Goal: Task Accomplishment & Management: Use online tool/utility

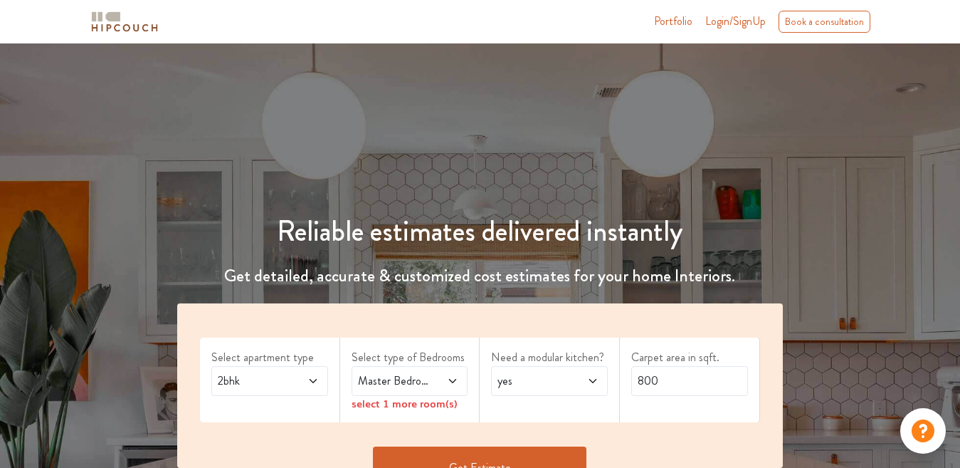
scroll to position [142, 0]
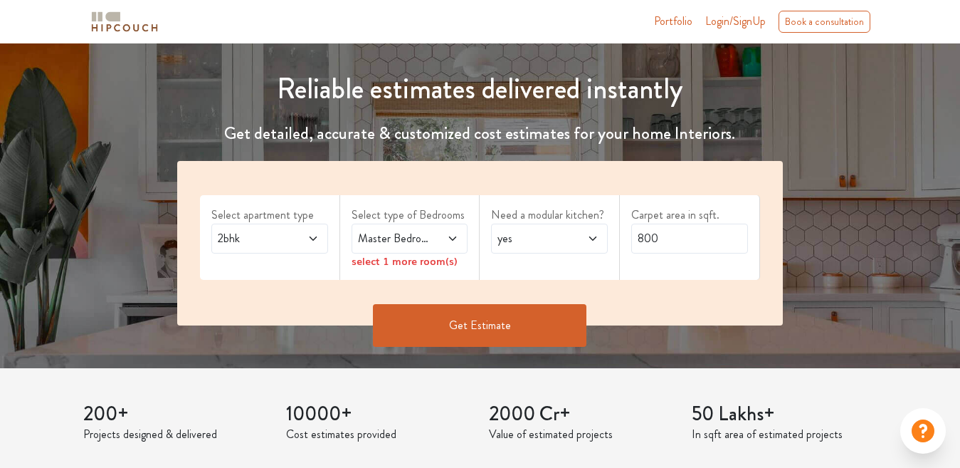
click at [314, 237] on icon at bounding box center [313, 238] width 11 height 11
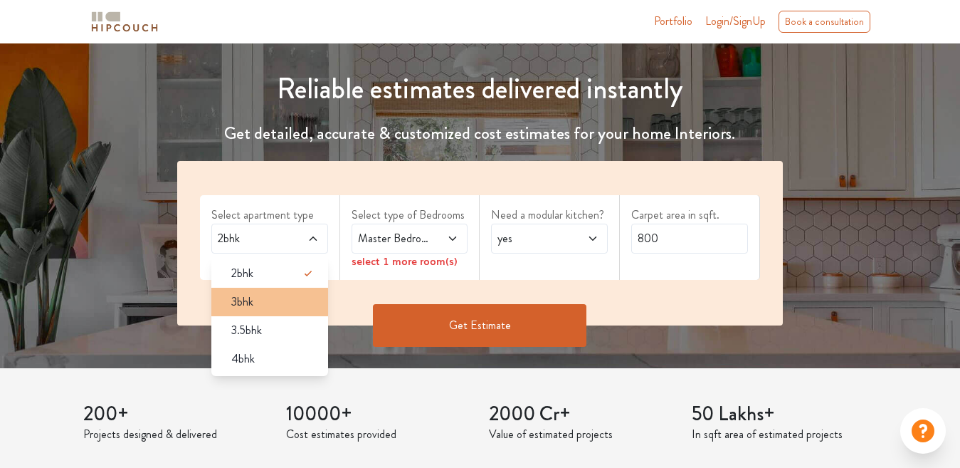
click at [271, 296] on div "3bhk" at bounding box center [274, 301] width 108 height 17
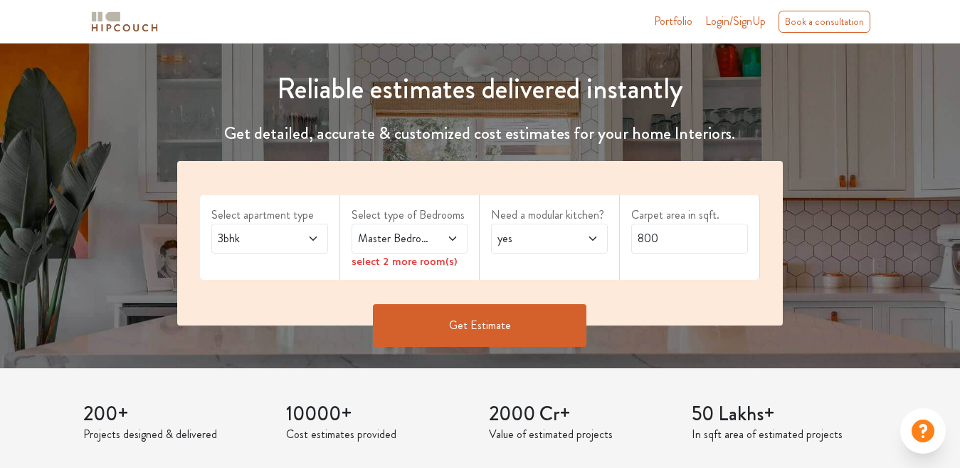
click at [453, 236] on icon at bounding box center [452, 238] width 11 height 11
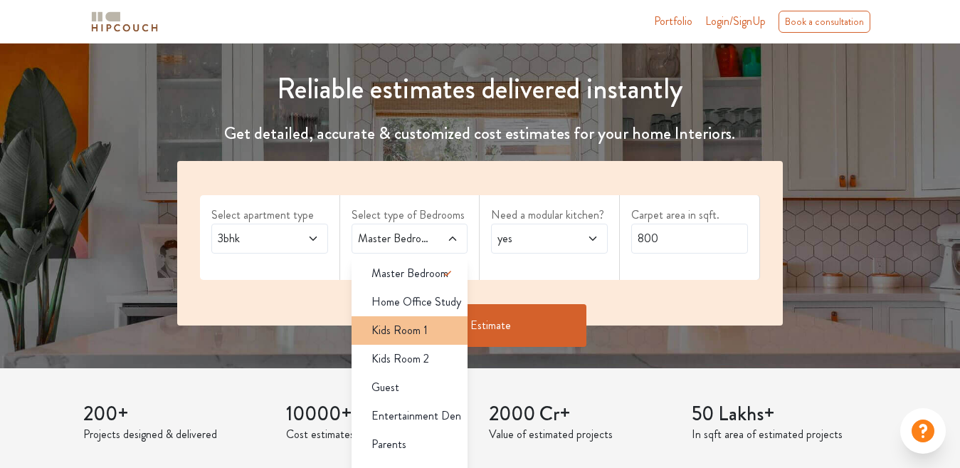
click at [439, 329] on div "Kids Room 1" at bounding box center [414, 330] width 108 height 17
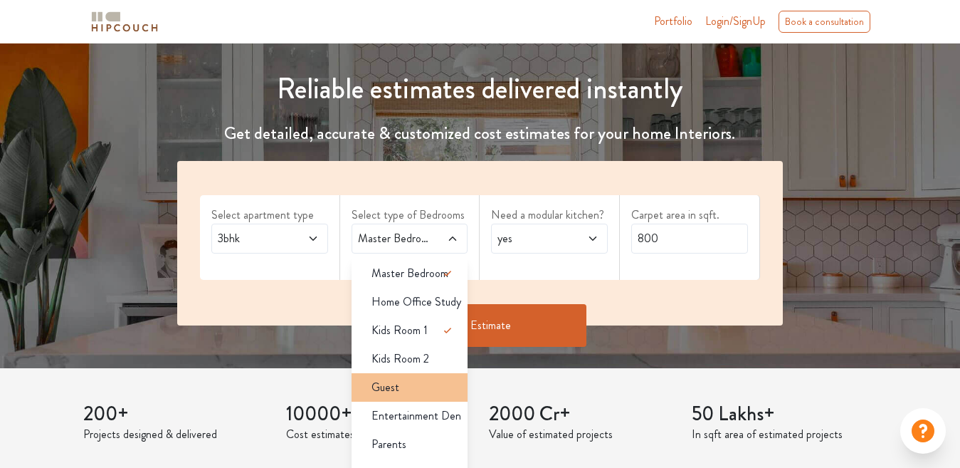
scroll to position [214, 0]
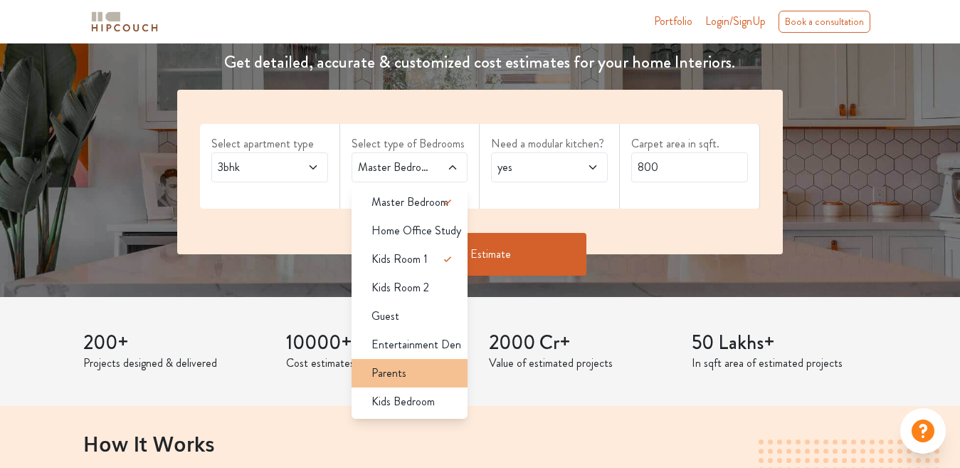
click at [397, 379] on span "Parents" at bounding box center [389, 373] width 35 height 17
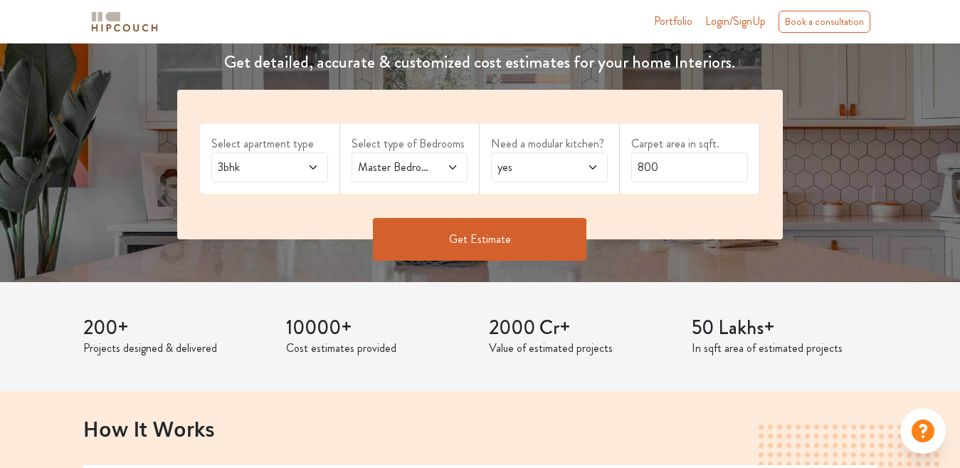
click at [456, 170] on icon at bounding box center [452, 167] width 11 height 11
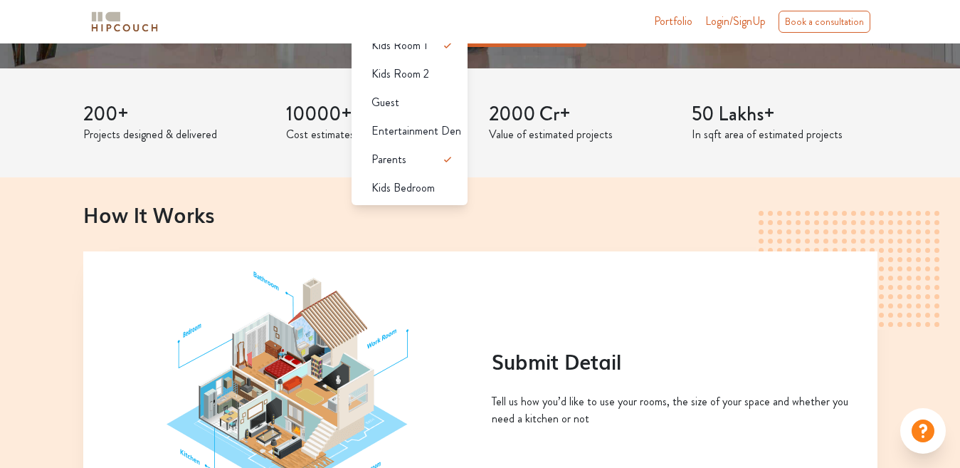
scroll to position [356, 0]
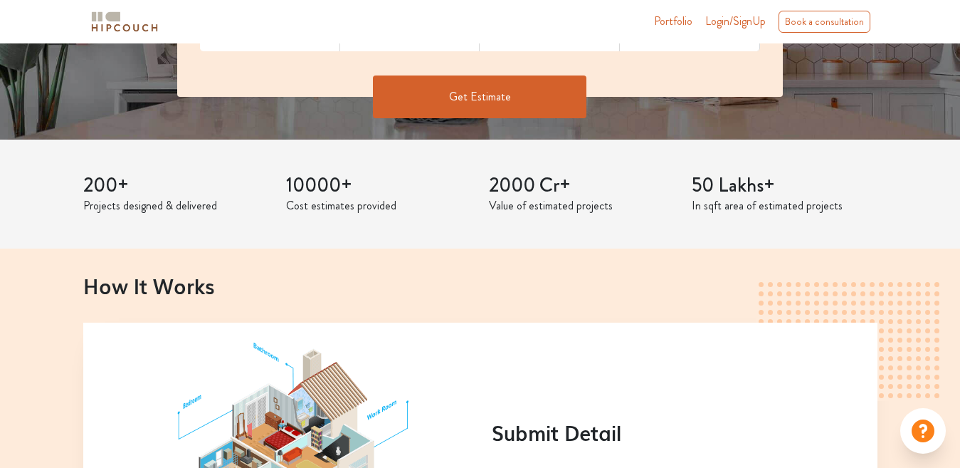
click at [560, 233] on div "200+ Projects designed & delivered 10000+ Cost estimates provided 2000 Cr+ Valu…" at bounding box center [481, 195] width 812 height 110
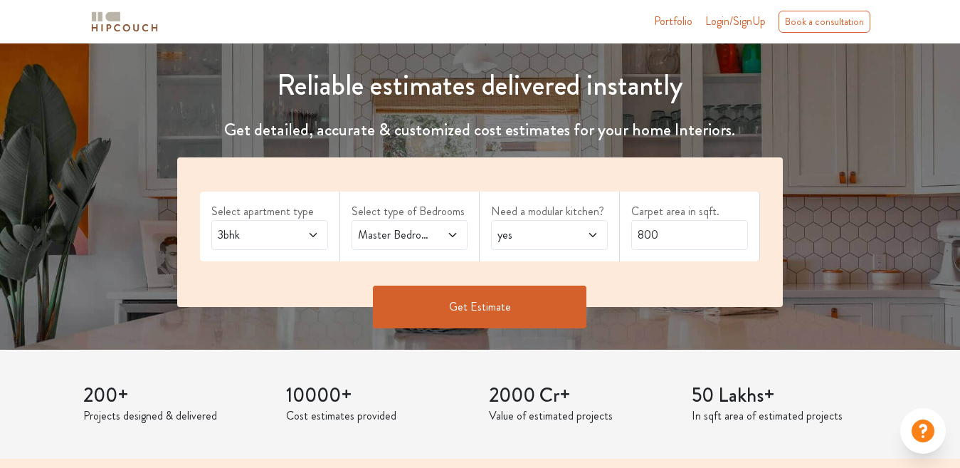
scroll to position [142, 0]
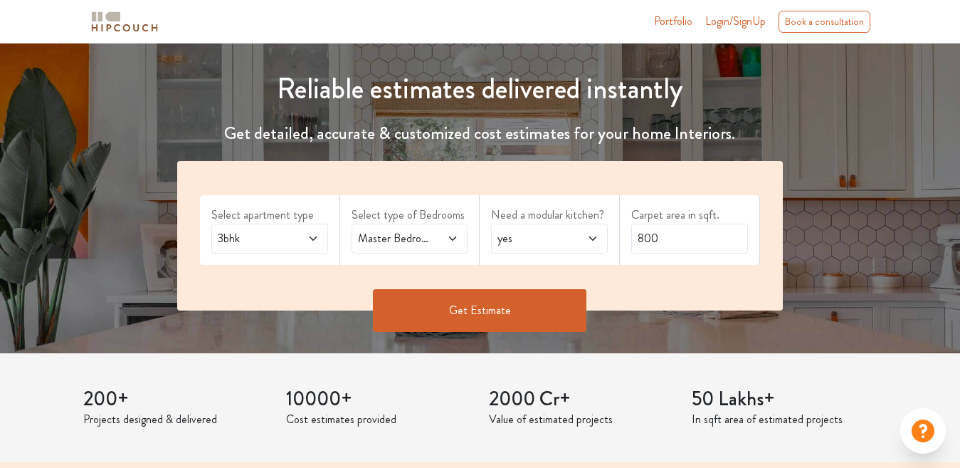
click at [594, 241] on icon at bounding box center [592, 238] width 11 height 11
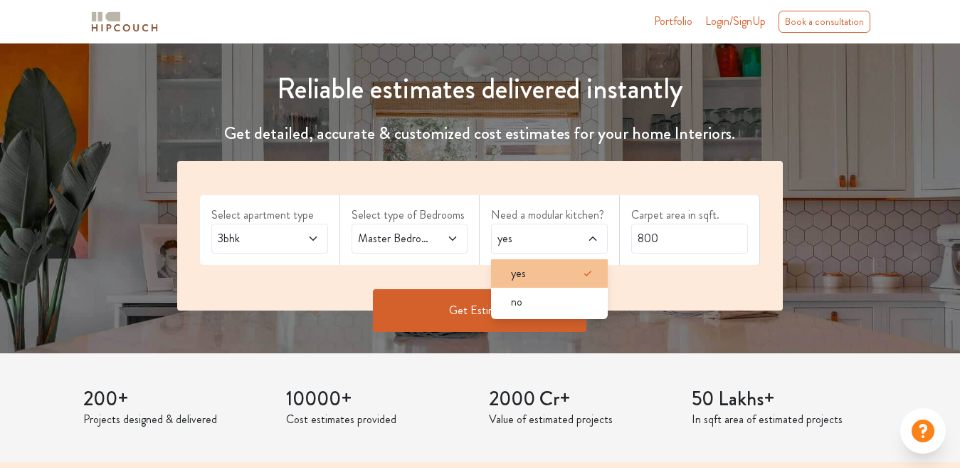
click at [528, 276] on div "yes" at bounding box center [554, 273] width 108 height 17
click at [619, 346] on div "Get Estimate" at bounding box center [480, 331] width 623 height 43
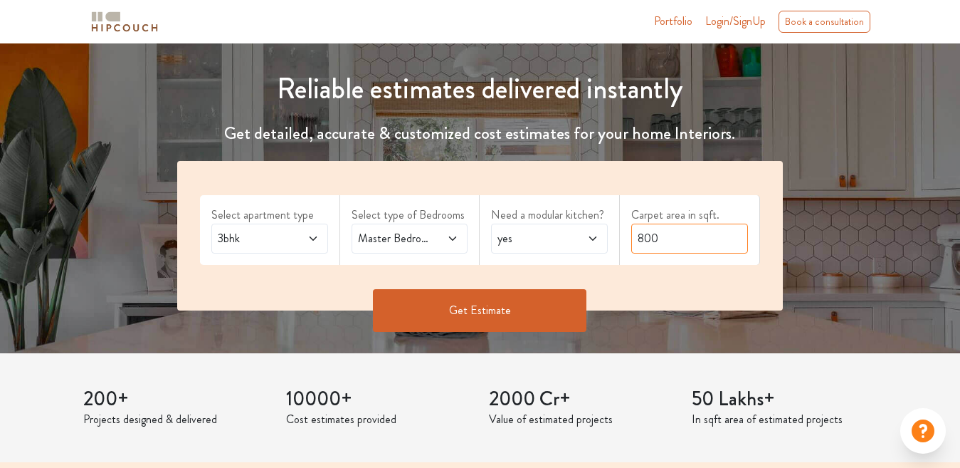
click at [686, 243] on input "800" at bounding box center [689, 239] width 117 height 30
click at [456, 237] on icon at bounding box center [452, 238] width 7 height 4
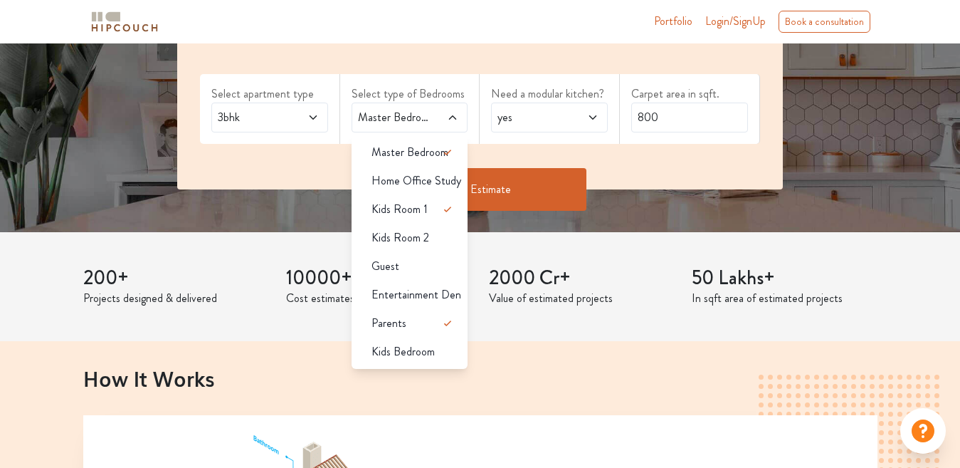
scroll to position [285, 0]
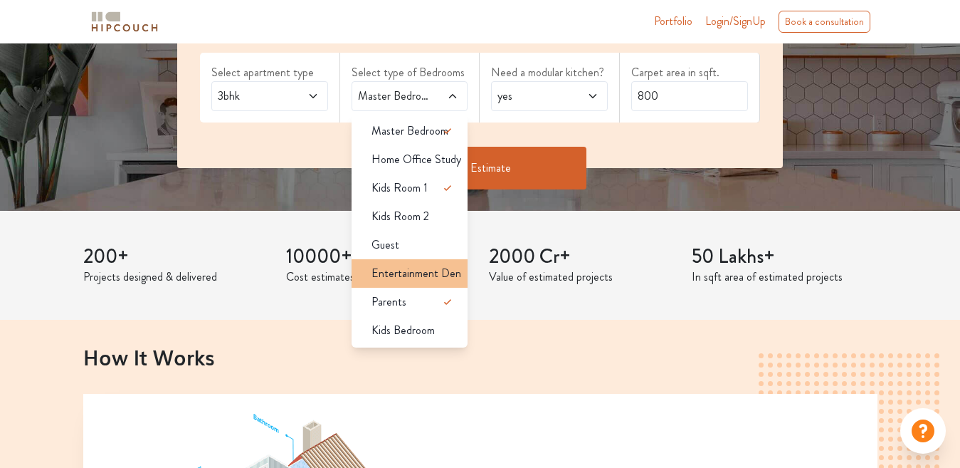
click at [422, 276] on span "Entertainment Den" at bounding box center [417, 273] width 90 height 17
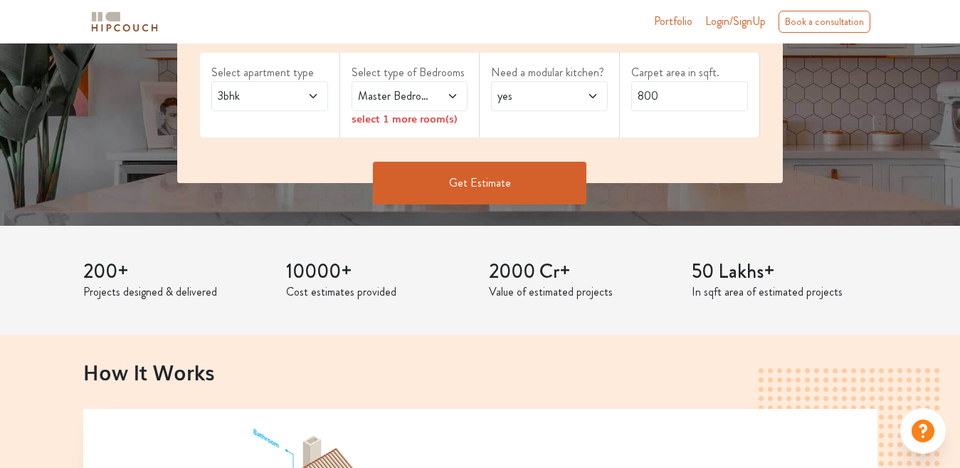
click at [453, 98] on icon at bounding box center [452, 95] width 11 height 11
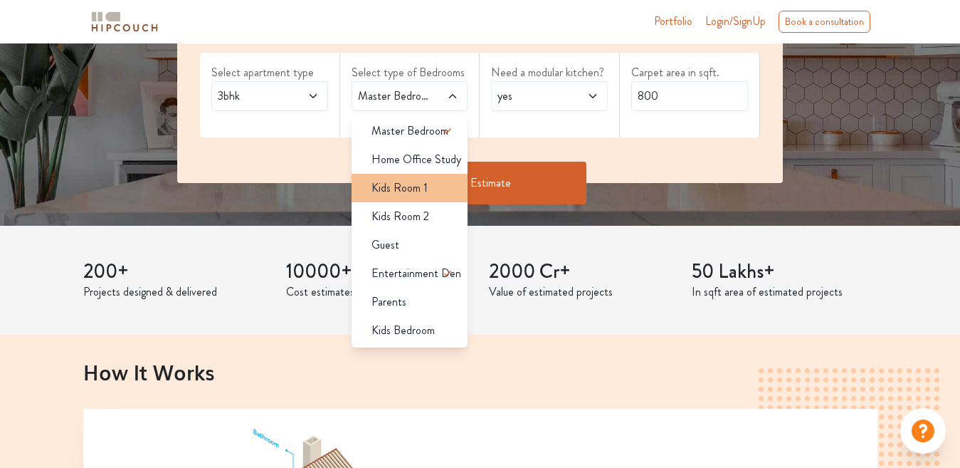
click at [421, 192] on span "Kids Room 1" at bounding box center [400, 187] width 56 height 17
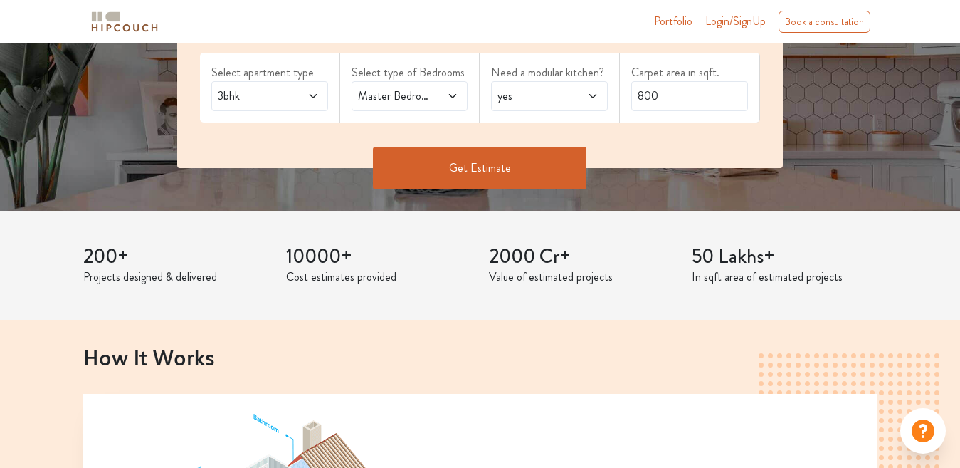
click at [458, 98] on icon at bounding box center [452, 95] width 11 height 11
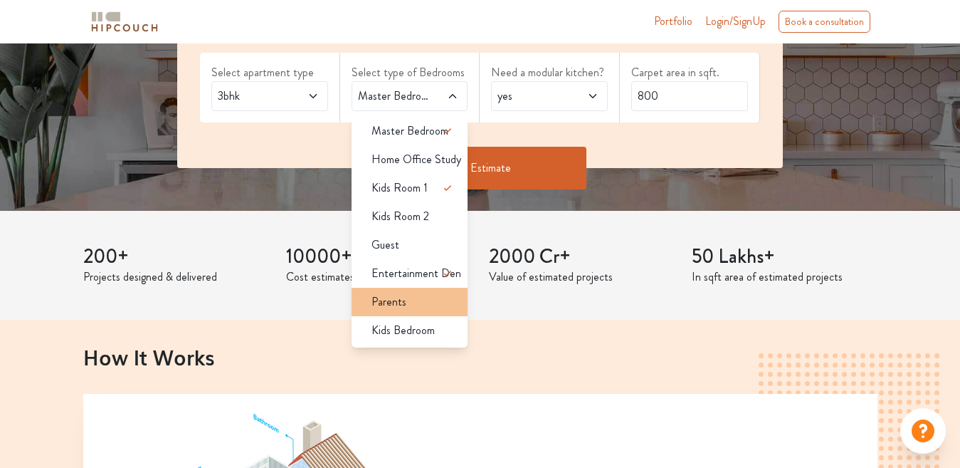
click at [404, 310] on li "Parents" at bounding box center [410, 302] width 117 height 28
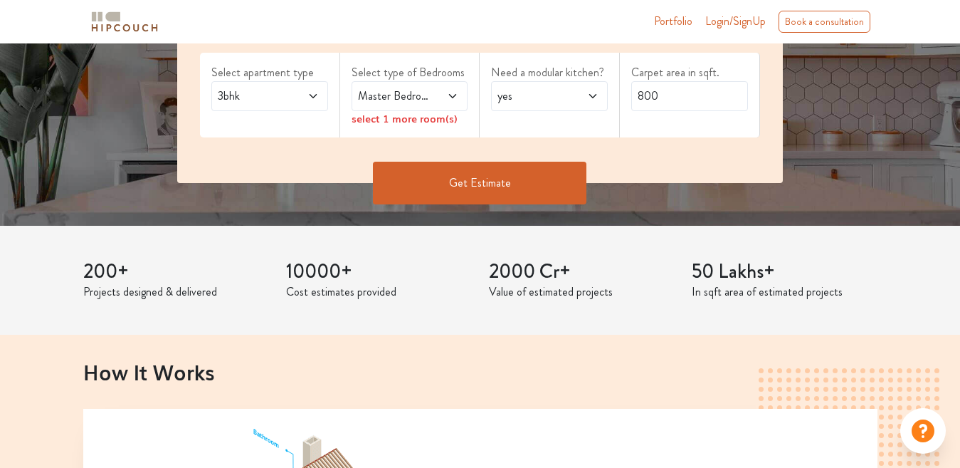
click at [453, 96] on icon at bounding box center [452, 95] width 11 height 11
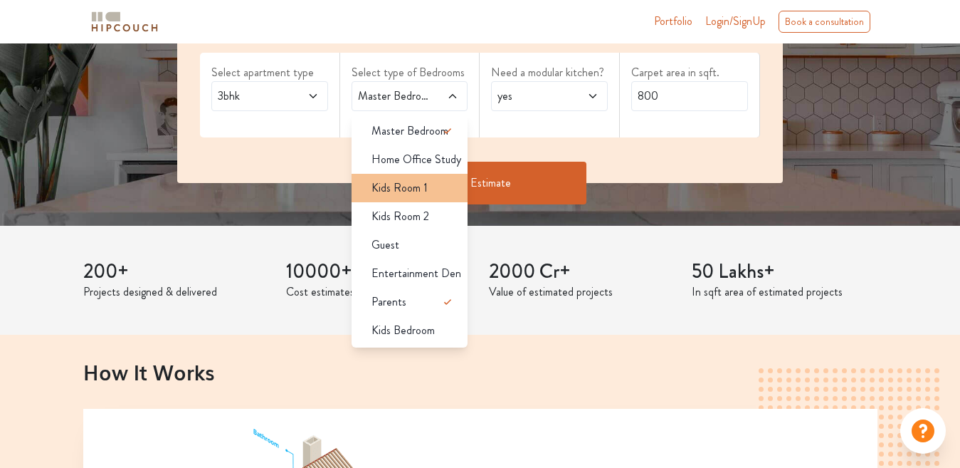
click at [434, 180] on div "Kids Room 1" at bounding box center [414, 187] width 108 height 17
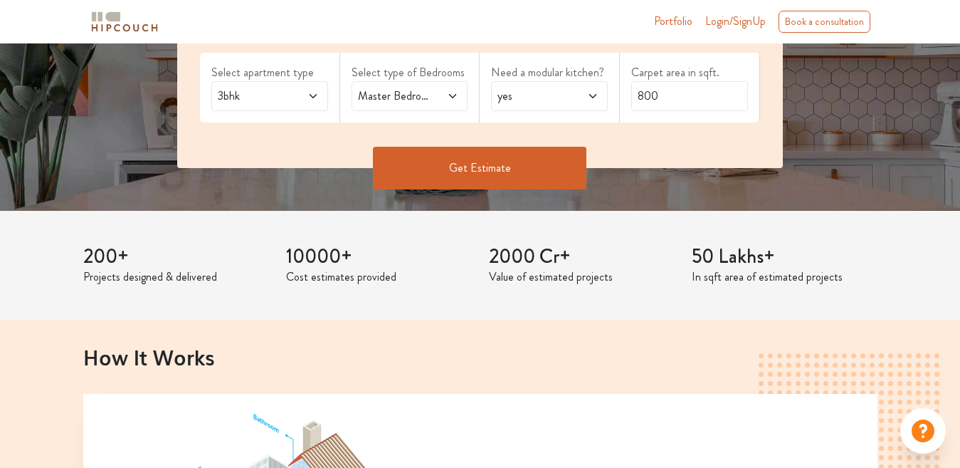
click at [452, 96] on icon at bounding box center [452, 96] width 7 height 4
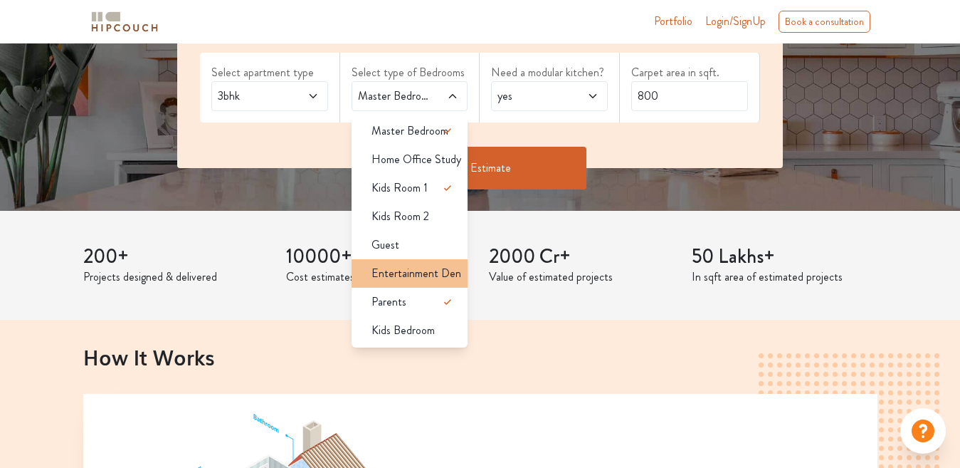
click at [409, 272] on span "Entertainment Den" at bounding box center [417, 273] width 90 height 17
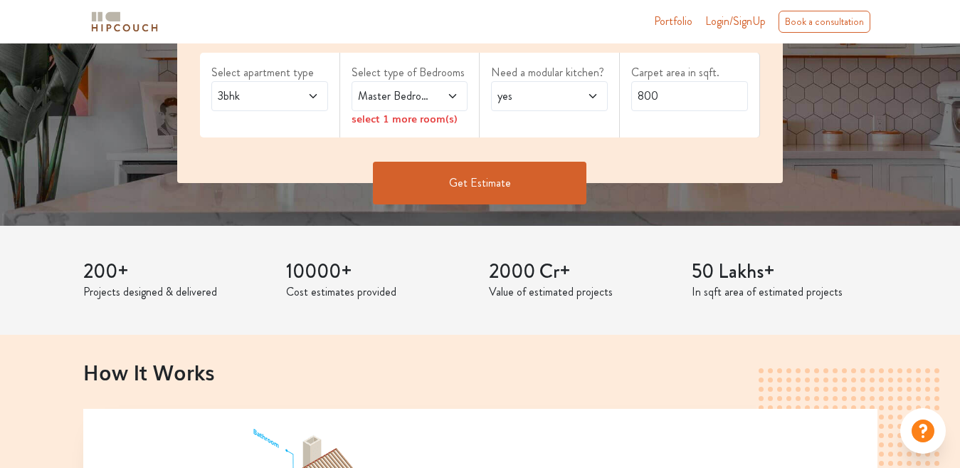
click at [453, 96] on icon at bounding box center [452, 95] width 11 height 11
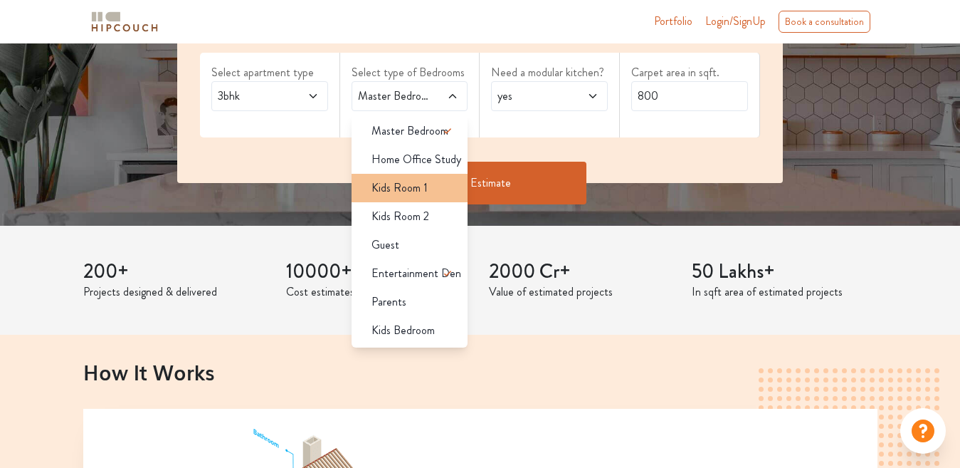
click at [442, 182] on div "Kids Room 1" at bounding box center [414, 187] width 108 height 17
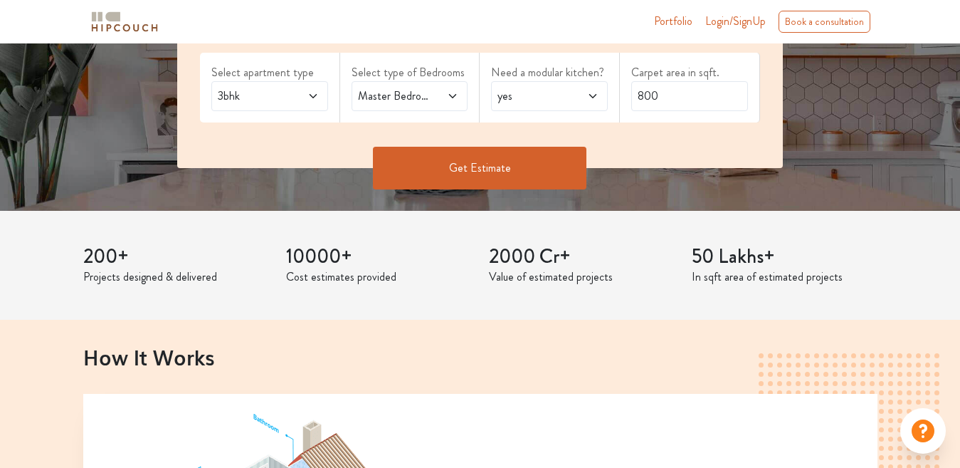
click at [453, 99] on icon at bounding box center [452, 95] width 11 height 11
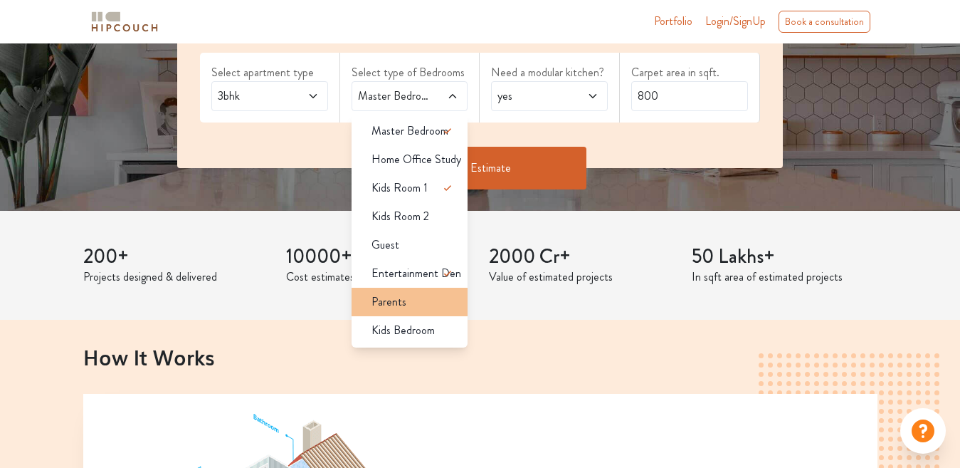
click at [429, 298] on div "Parents" at bounding box center [414, 301] width 108 height 17
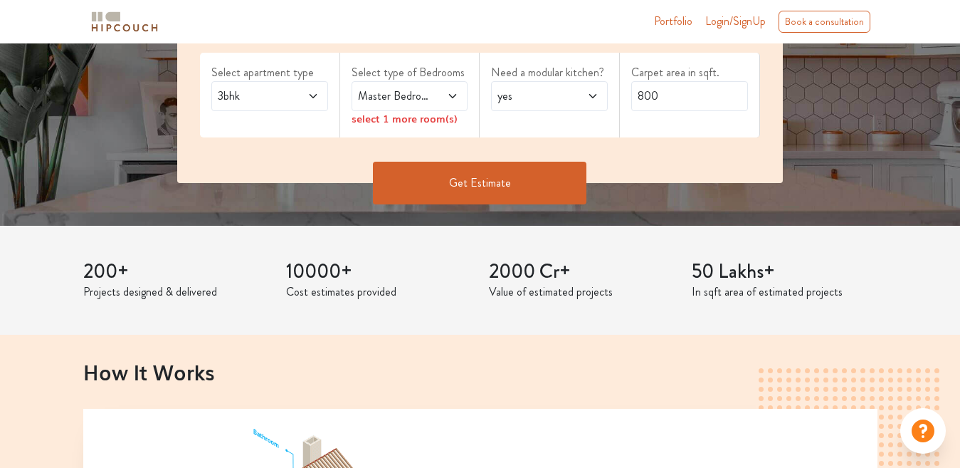
click at [509, 189] on button "Get Estimate" at bounding box center [480, 183] width 214 height 43
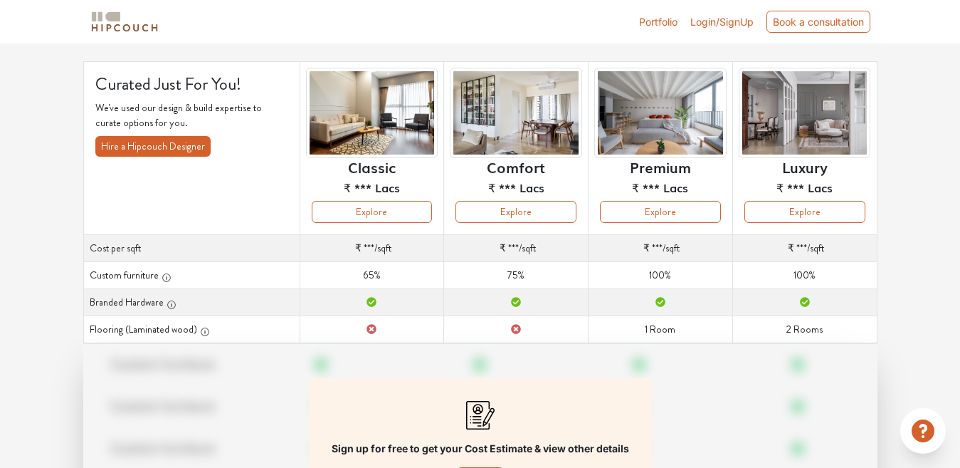
scroll to position [142, 0]
